Goal: Use online tool/utility: Utilize a website feature to perform a specific function

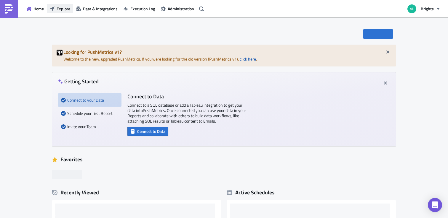
click at [54, 4] on button "Explore" at bounding box center [60, 8] width 26 height 9
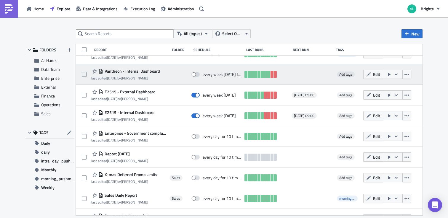
scroll to position [76, 0]
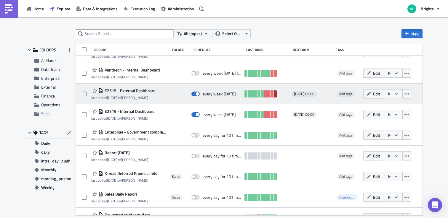
click at [276, 95] on link at bounding box center [274, 94] width 3 height 7
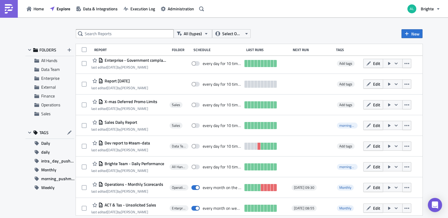
scroll to position [166, 0]
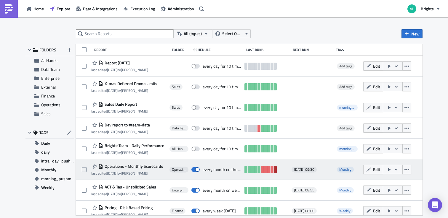
click at [275, 170] on link at bounding box center [274, 169] width 3 height 7
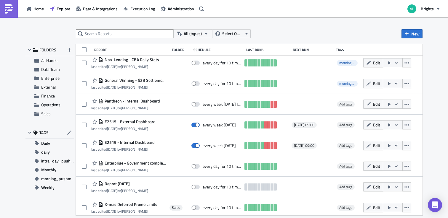
scroll to position [0, 0]
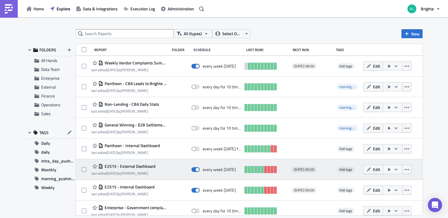
click at [163, 169] on div "E2515 - External Dashboard last edited 4 months ago by Alex Sanderson" at bounding box center [128, 170] width 75 height 12
click at [368, 170] on icon "button" at bounding box center [368, 170] width 4 height 4
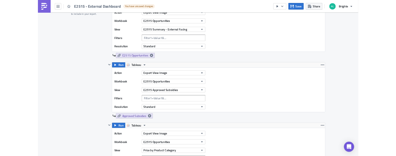
scroll to position [170, 0]
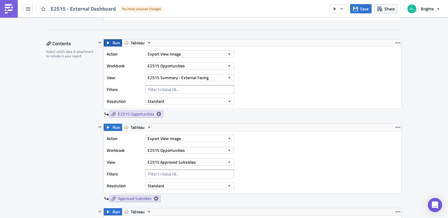
click at [112, 45] on span "Run" at bounding box center [115, 42] width 7 height 7
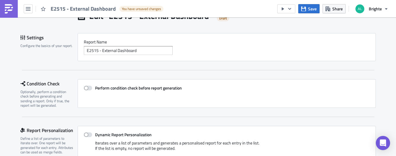
scroll to position [0, 0]
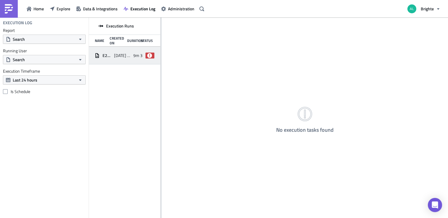
click at [123, 49] on div "E2515 - External Dashboard 2025-09-26 09:01 9m 30s failed" at bounding box center [124, 56] width 71 height 18
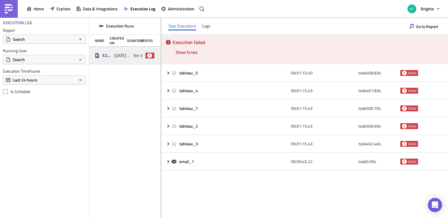
click at [211, 58] on div "Execution failed Show Errors 2025-09-26 09:08:57.19 FAIL signal raised: FAIL("T…" at bounding box center [304, 49] width 286 height 29
click at [189, 49] on button "Show Errors" at bounding box center [187, 52] width 28 height 9
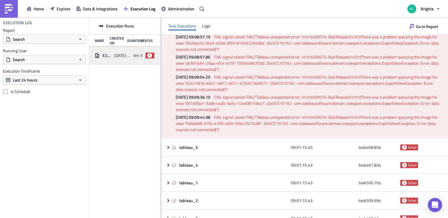
scroll to position [30, 0]
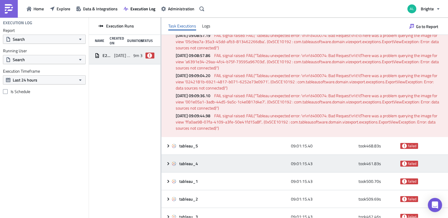
click at [201, 155] on div "tableau_4 09:01:15.43 took 461.83 s failed" at bounding box center [304, 164] width 286 height 18
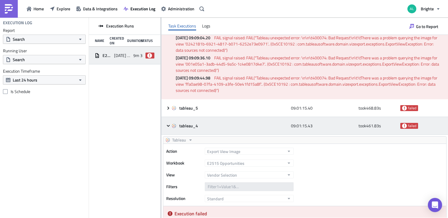
scroll to position [80, 0]
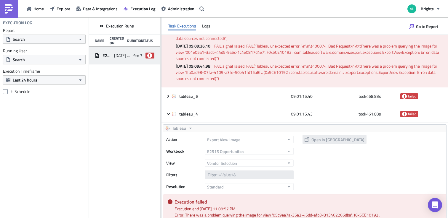
click at [62, 4] on link "Explore" at bounding box center [60, 8] width 26 height 9
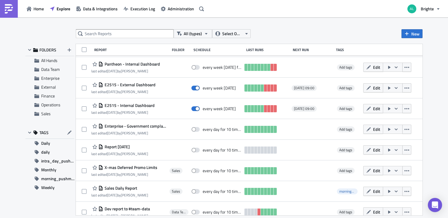
scroll to position [78, 0]
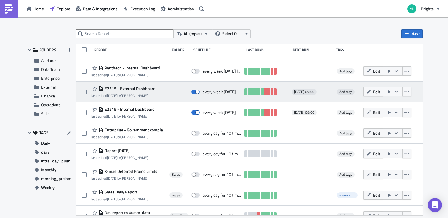
click at [143, 90] on span "E2515 - External Dashboard" at bounding box center [129, 88] width 52 height 5
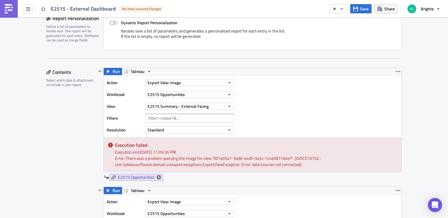
scroll to position [141, 0]
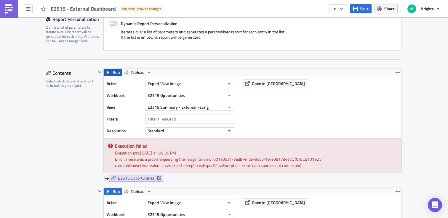
click at [111, 70] on button "Run" at bounding box center [113, 72] width 18 height 7
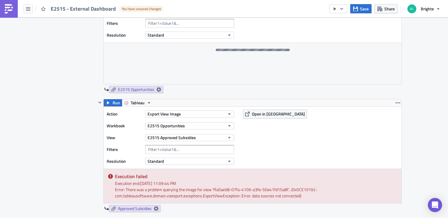
scroll to position [0, 0]
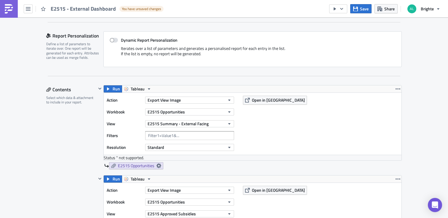
scroll to position [136, 0]
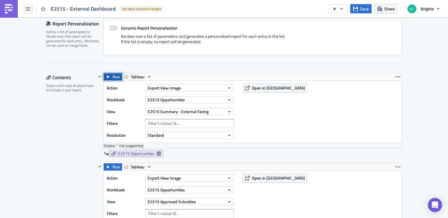
click at [111, 74] on button "Run" at bounding box center [113, 76] width 18 height 7
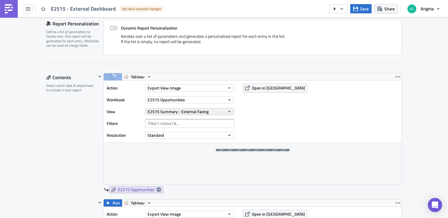
click at [174, 113] on span "E2515 Summary - External Facing" at bounding box center [177, 112] width 61 height 6
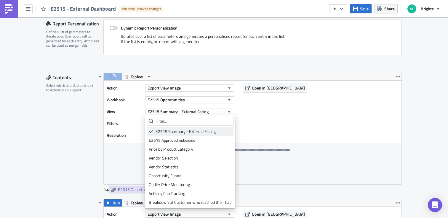
click at [170, 134] on div "E2515 Summary - External Facing" at bounding box center [193, 132] width 76 height 6
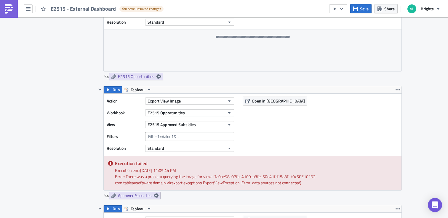
scroll to position [250, 0]
click at [107, 91] on icon "button" at bounding box center [108, 89] width 2 height 3
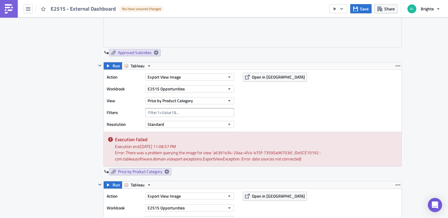
scroll to position [391, 0]
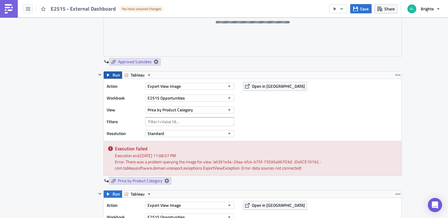
click at [110, 75] on button "Run" at bounding box center [113, 75] width 18 height 7
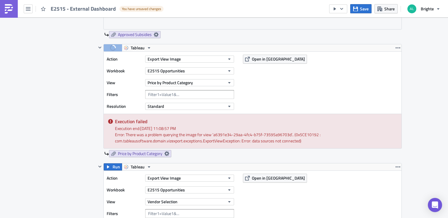
scroll to position [450, 0]
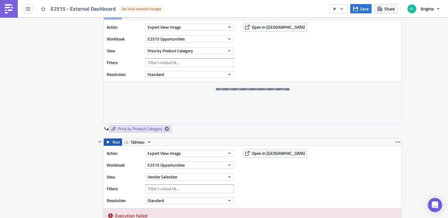
click at [112, 143] on span "Run" at bounding box center [115, 142] width 7 height 7
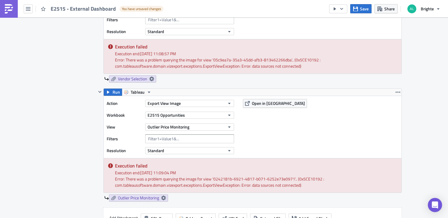
scroll to position [622, 0]
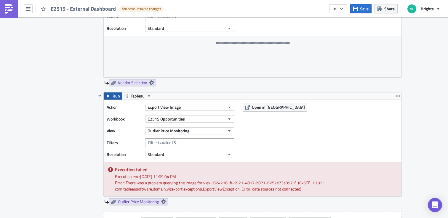
click at [112, 96] on button "Run" at bounding box center [113, 96] width 18 height 7
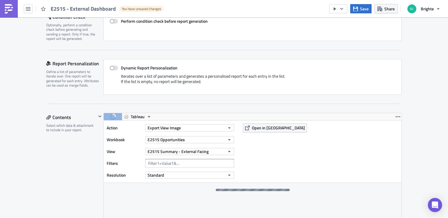
scroll to position [106, 0]
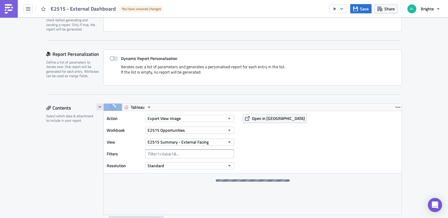
click at [103, 108] on button "button" at bounding box center [99, 107] width 7 height 7
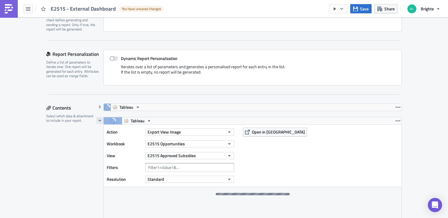
click at [101, 121] on icon "button" at bounding box center [99, 120] width 5 height 5
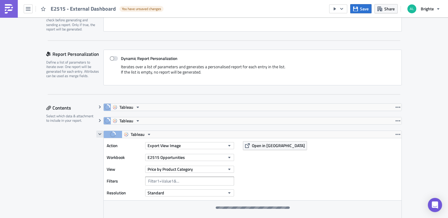
click at [96, 135] on button "button" at bounding box center [99, 134] width 7 height 7
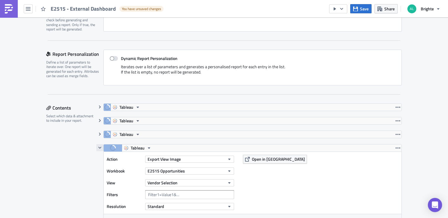
click at [98, 149] on icon "button" at bounding box center [99, 148] width 5 height 5
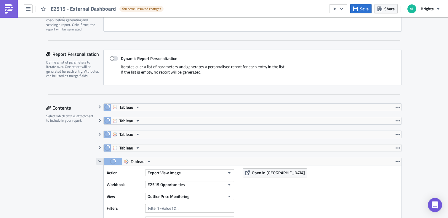
click at [101, 165] on button "button" at bounding box center [99, 161] width 7 height 7
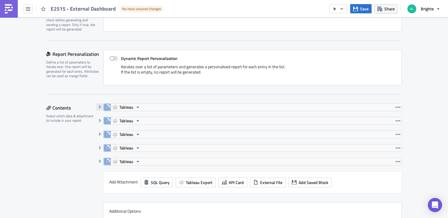
click at [99, 107] on icon "button" at bounding box center [99, 107] width 5 height 5
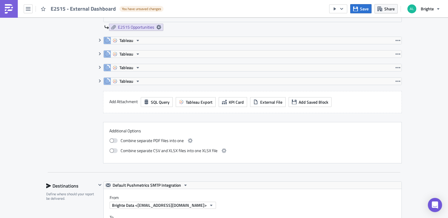
scroll to position [299, 0]
click at [191, 102] on span "Tableau Export" at bounding box center [199, 102] width 27 height 6
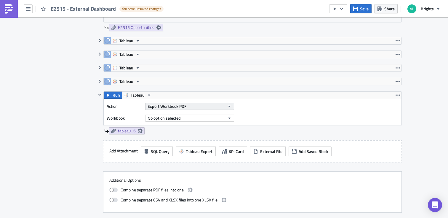
click at [183, 107] on span "Export Workbook PDF" at bounding box center [166, 106] width 39 height 6
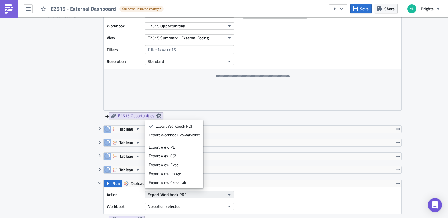
scroll to position [213, 0]
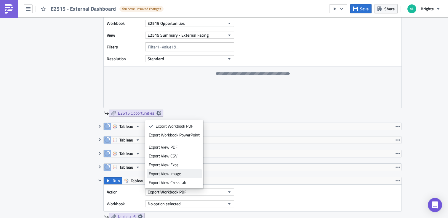
click at [179, 174] on div "Export View Image" at bounding box center [174, 174] width 51 height 6
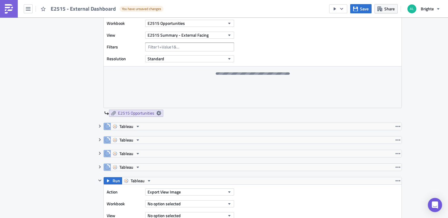
click at [179, 174] on div "Tableau Action Export View Image Workbook E2515 Opportunities View Outlier Pric…" at bounding box center [248, 171] width 305 height 14
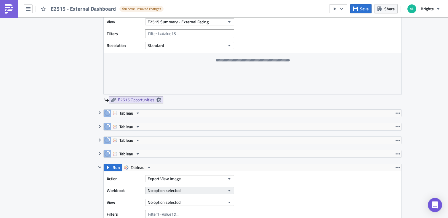
click at [175, 194] on span "No option selected" at bounding box center [163, 191] width 33 height 6
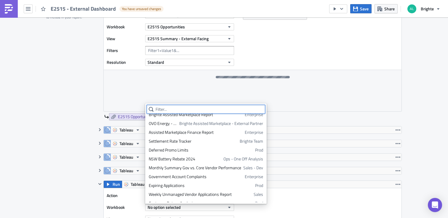
scroll to position [801, 0]
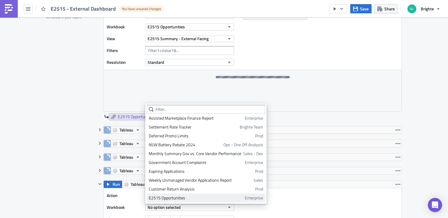
click at [179, 200] on div "E2515 Opportunities" at bounding box center [196, 198] width 94 height 6
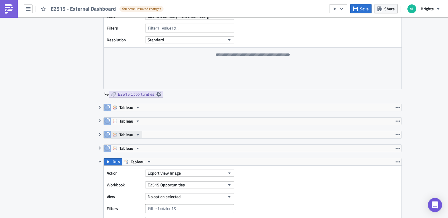
scroll to position [246, 0]
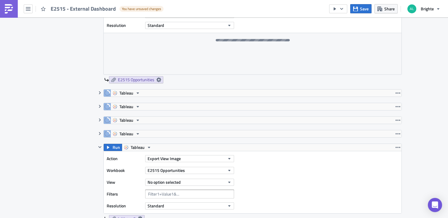
click at [156, 179] on div "No option selected" at bounding box center [189, 182] width 89 height 9
click at [156, 180] on span "No option selected" at bounding box center [163, 182] width 33 height 6
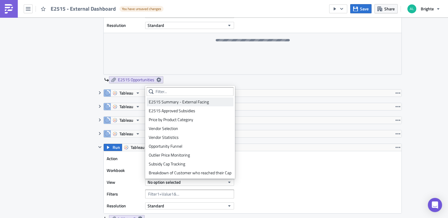
click at [163, 102] on div "E2515 Summary - External Facing" at bounding box center [190, 102] width 83 height 6
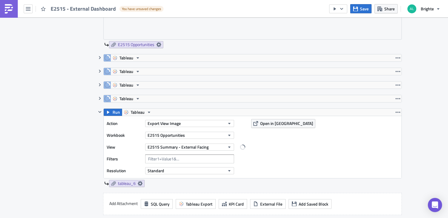
scroll to position [288, 0]
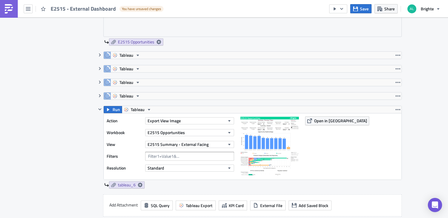
click at [111, 105] on div "Tableau Action Export View Image Workbook E2515 Opportunities View Outlier Pric…" at bounding box center [248, 99] width 305 height 14
click at [110, 111] on button "Run" at bounding box center [113, 109] width 18 height 7
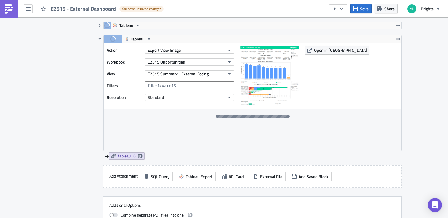
scroll to position [358, 0]
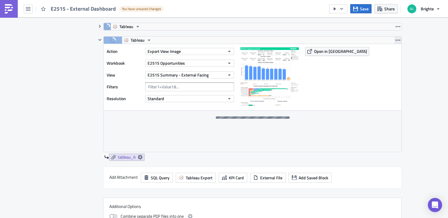
click at [395, 41] on icon "button" at bounding box center [397, 40] width 5 height 1
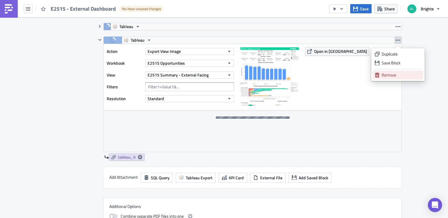
click at [385, 73] on div "Remove" at bounding box center [400, 75] width 39 height 6
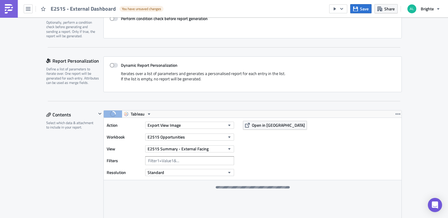
scroll to position [0, 0]
